Goal: Task Accomplishment & Management: Use online tool/utility

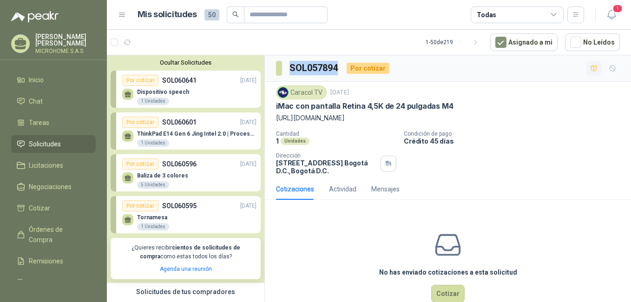
scroll to position [930, 0]
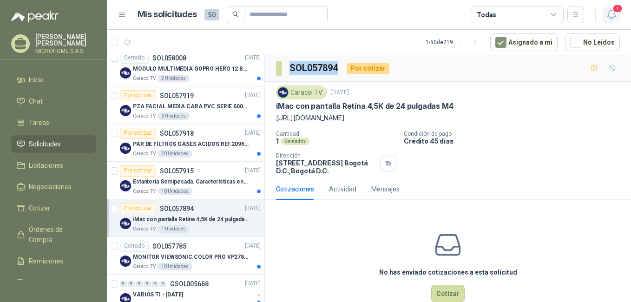
click at [612, 17] on icon "button" at bounding box center [612, 15] width 12 height 12
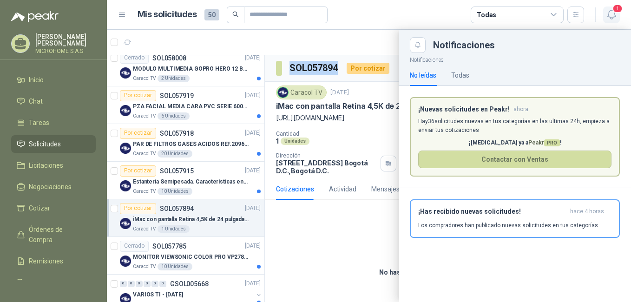
click at [612, 17] on icon "button" at bounding box center [612, 15] width 12 height 12
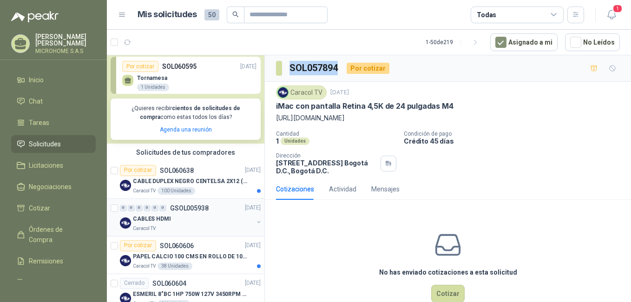
scroll to position [186, 0]
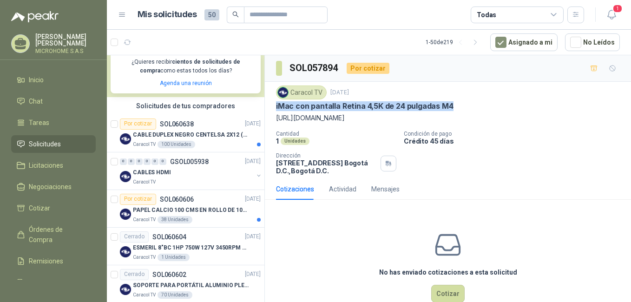
drag, startPoint x: 276, startPoint y: 105, endPoint x: 456, endPoint y: 104, distance: 180.4
click at [456, 104] on div "Caracol TV [DATE] iMac con pantalla Retina 4,5K de 24 pulgadas M4 [URL][DOMAIN_…" at bounding box center [448, 130] width 366 height 97
copy p "iMac con pantalla Retina 4,5K de 24 pulgadas M4"
click at [319, 65] on h3 "SOL057894" at bounding box center [315, 68] width 50 height 14
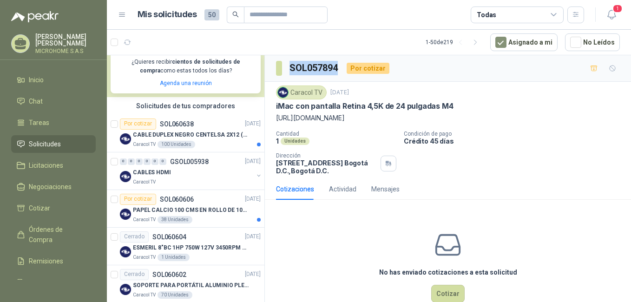
click at [319, 65] on h3 "SOL057894" at bounding box center [315, 68] width 50 height 14
copy h3 "SOL057894"
click at [336, 191] on div "Actividad" at bounding box center [342, 189] width 27 height 10
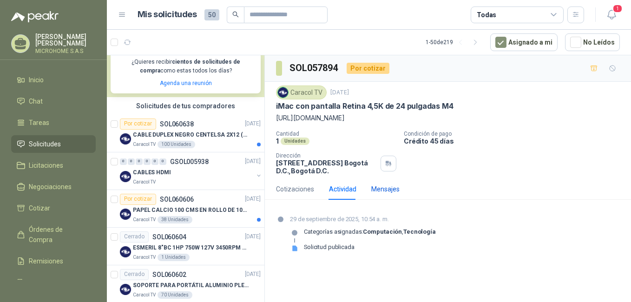
click at [384, 192] on div "Mensajes" at bounding box center [386, 189] width 28 height 10
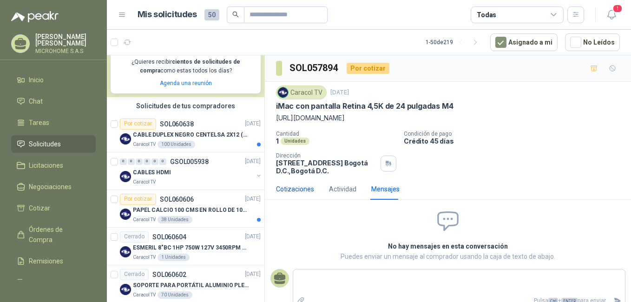
click at [288, 190] on div "Cotizaciones" at bounding box center [295, 189] width 38 height 10
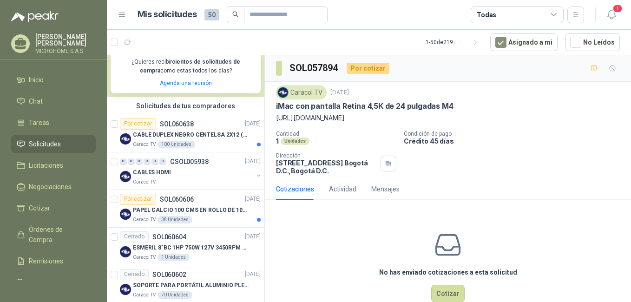
drag, startPoint x: 277, startPoint y: 120, endPoint x: 605, endPoint y: 115, distance: 328.3
click at [605, 115] on p "[URL][DOMAIN_NAME]" at bounding box center [448, 118] width 344 height 10
copy p "[URL][DOMAIN_NAME]"
click at [621, 13] on span "1" at bounding box center [618, 8] width 10 height 9
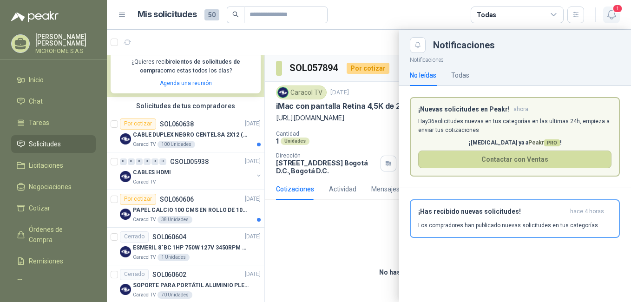
click at [621, 13] on span "1" at bounding box center [618, 8] width 10 height 9
